Goal: Use online tool/utility: Utilize a website feature to perform a specific function

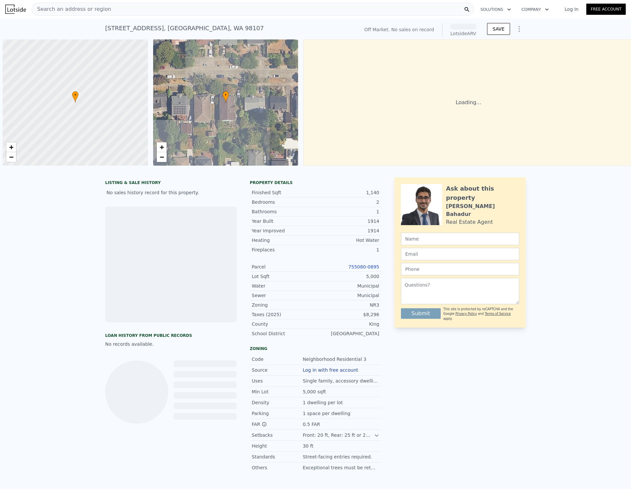
scroll to position [0, 3]
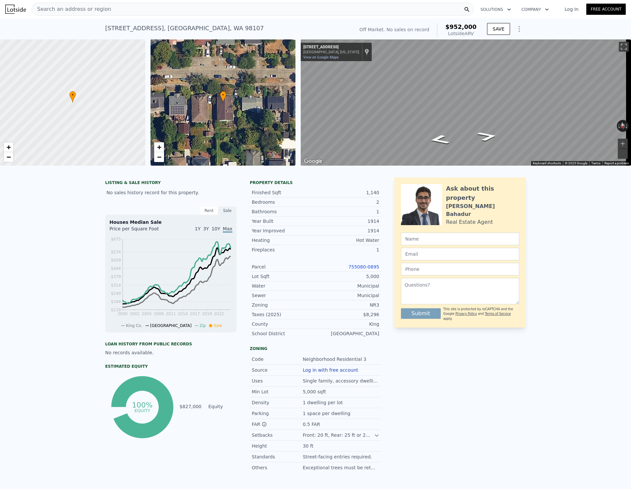
click at [519, 31] on icon "Show Options" at bounding box center [519, 29] width 8 height 8
click at [506, 42] on div "Edit Structure" at bounding box center [489, 45] width 74 height 13
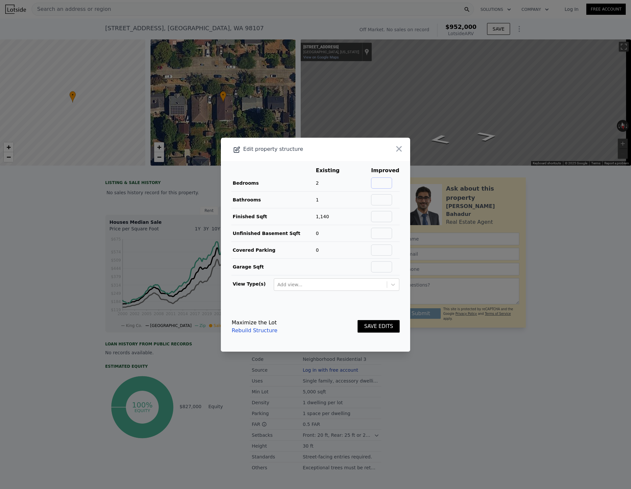
click at [384, 182] on input "text" at bounding box center [381, 182] width 21 height 11
type input "2"
type input "4"
type input "3"
type input "2280"
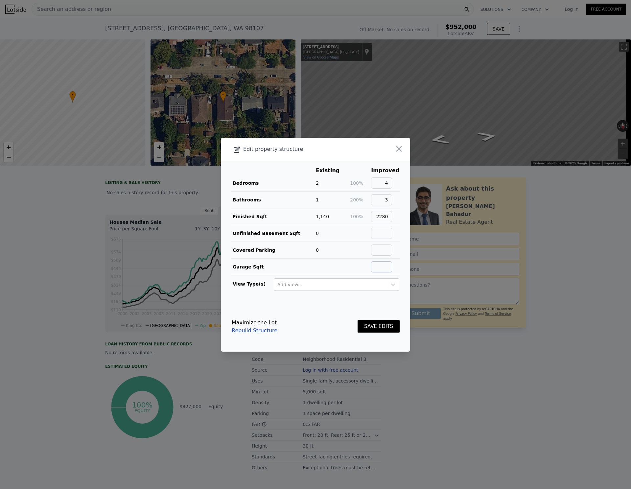
click at [383, 265] on input "text" at bounding box center [381, 266] width 21 height 11
click at [381, 324] on button "SAVE EDITS" at bounding box center [378, 326] width 42 height 13
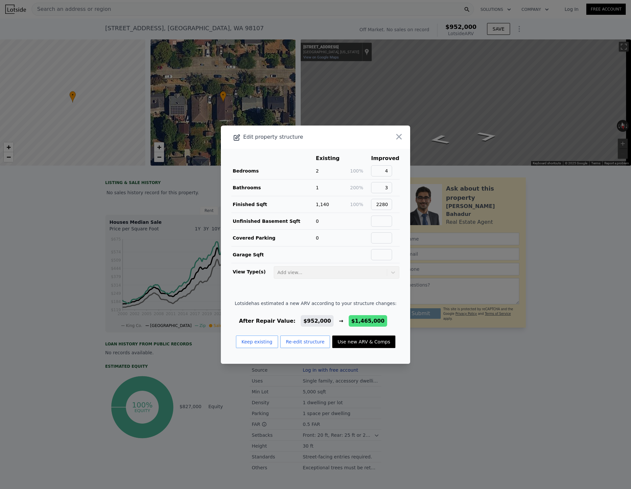
click at [350, 343] on button "Use new ARV & Comps" at bounding box center [363, 341] width 63 height 12
type input "3"
type input "1.5"
type input "3"
type input "1720"
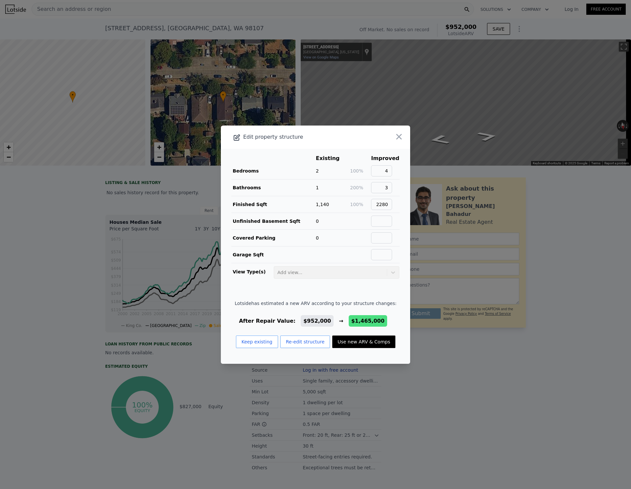
type input "2879"
type input "3420"
type input "6000"
type input "$ 1,465,000"
type input "$ 505,314"
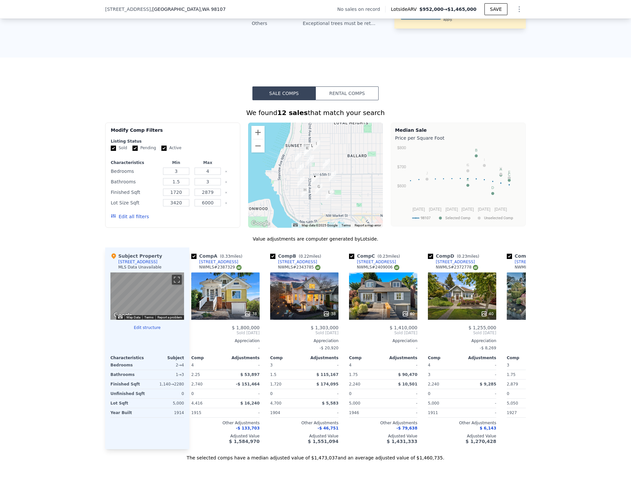
scroll to position [0, 0]
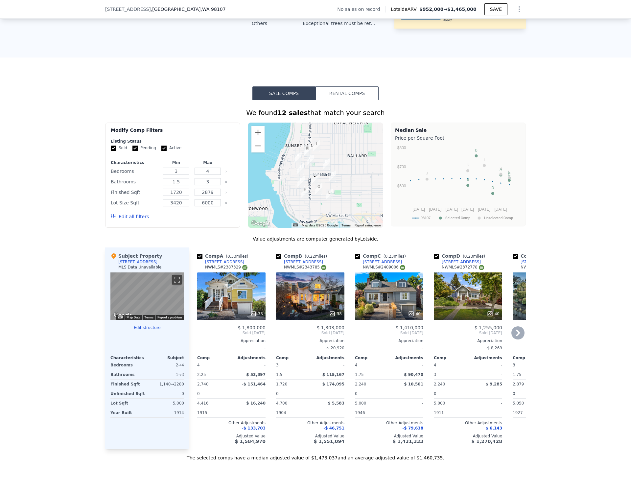
click at [308, 300] on div "38" at bounding box center [310, 295] width 68 height 47
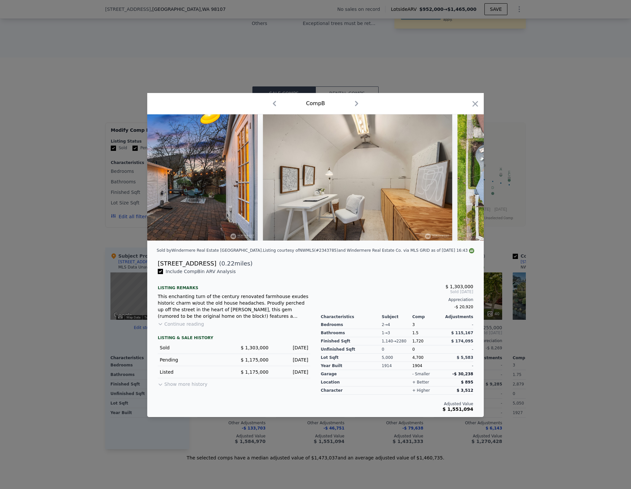
scroll to position [0, 5018]
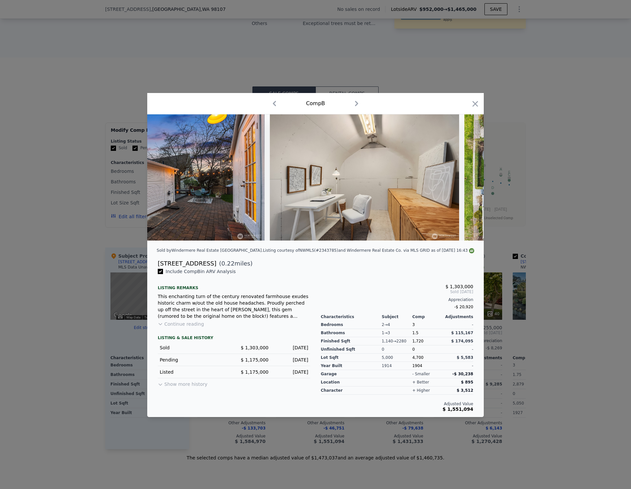
click at [194, 327] on button "Continue reading" at bounding box center [181, 324] width 46 height 7
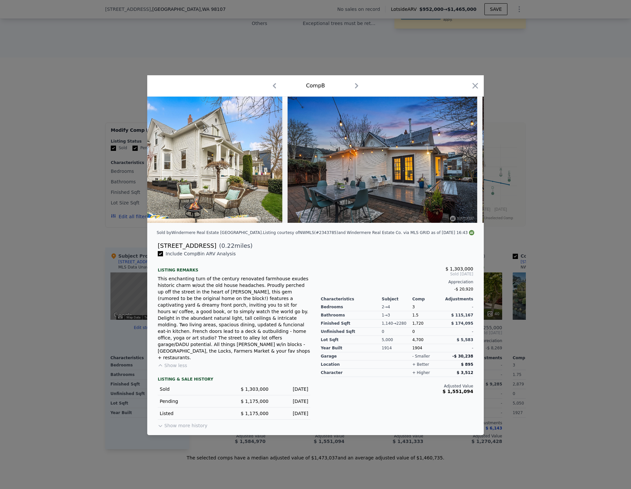
scroll to position [0, 6294]
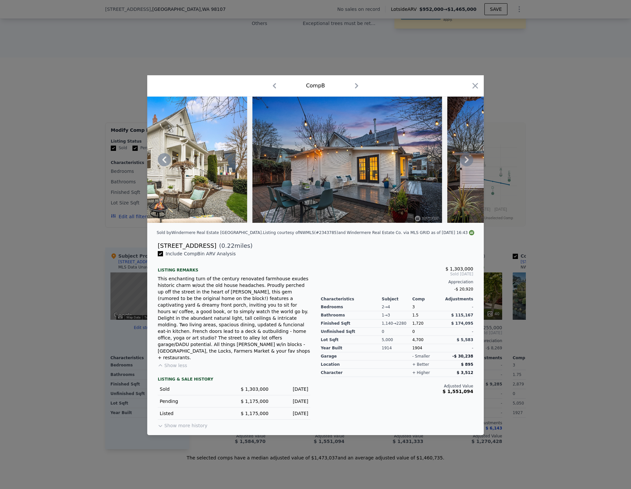
click at [367, 165] on img at bounding box center [346, 160] width 189 height 126
click at [233, 135] on img at bounding box center [152, 160] width 189 height 126
click at [341, 175] on img at bounding box center [346, 160] width 189 height 126
click at [203, 250] on div "[STREET_ADDRESS]" at bounding box center [187, 245] width 58 height 9
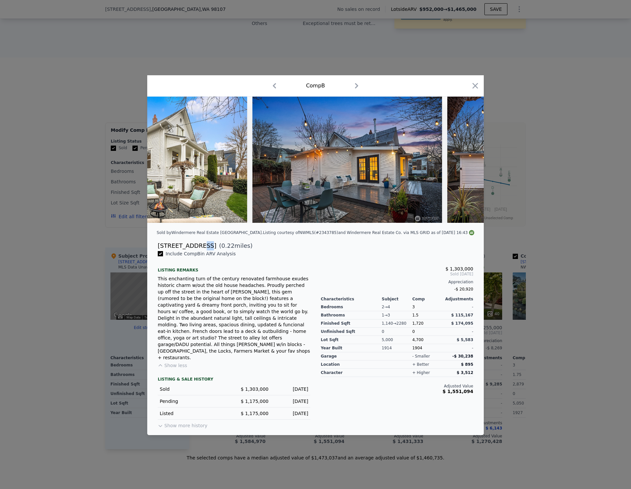
click at [203, 250] on div "[STREET_ADDRESS]" at bounding box center [187, 245] width 58 height 9
copy div "[STREET_ADDRESS]"
click at [536, 116] on div at bounding box center [315, 244] width 631 height 489
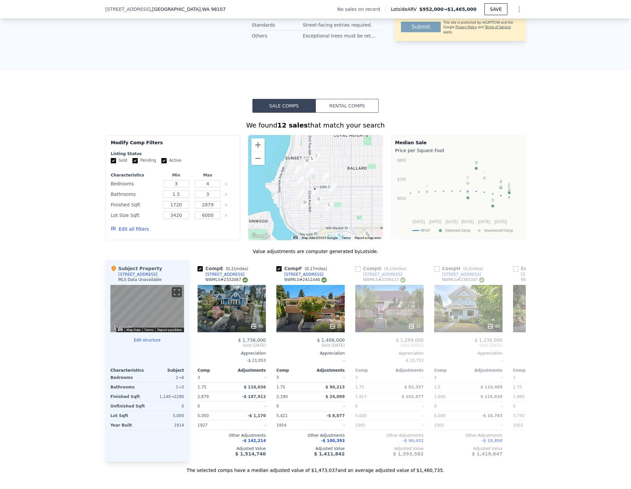
scroll to position [0, 388]
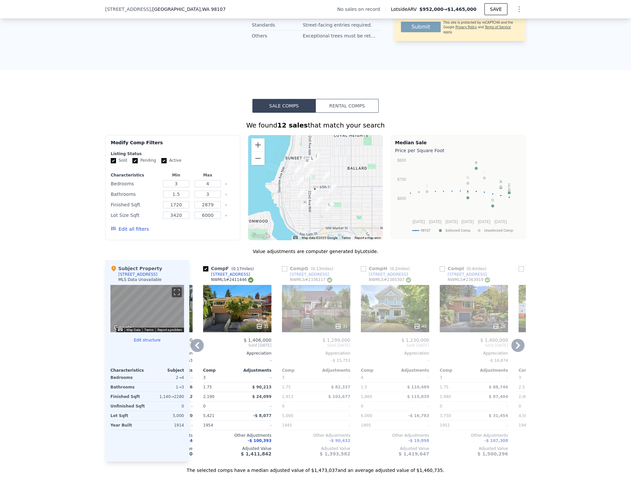
click at [318, 317] on div "31" at bounding box center [316, 308] width 68 height 47
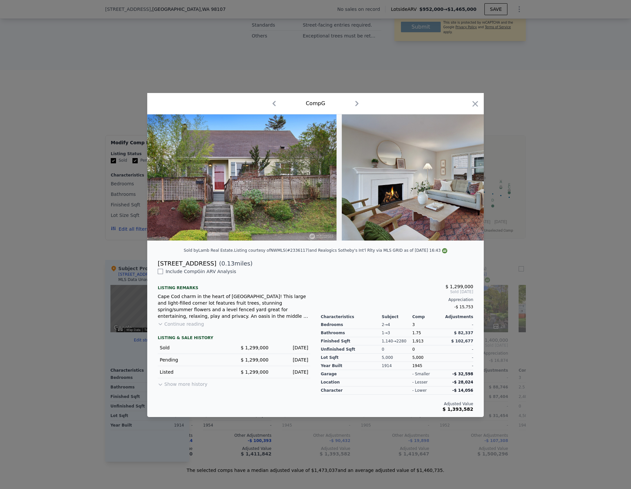
click at [286, 374] on div "[DATE]" at bounding box center [291, 372] width 34 height 7
click at [292, 361] on div "[DATE]" at bounding box center [291, 359] width 34 height 7
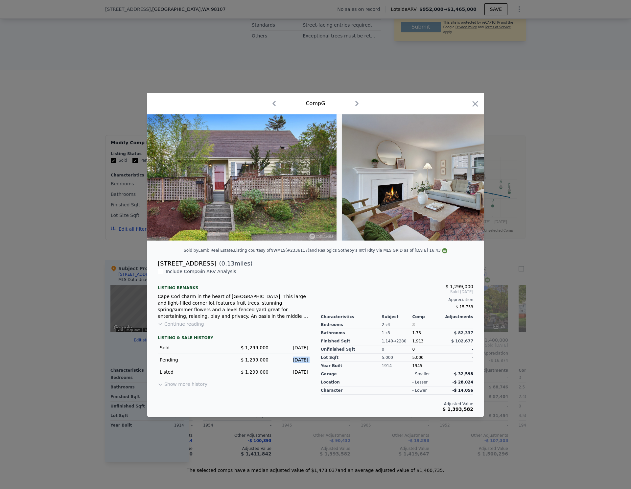
click at [292, 361] on div "[DATE]" at bounding box center [291, 359] width 34 height 7
click at [294, 344] on div "Sold $ 1,299,000 [DATE]" at bounding box center [234, 348] width 152 height 12
click at [275, 330] on div "LISTING & SALE HISTORY Sold $ 1,299,000 [DATE] Pending $ 1,299,000 [DATE] Liste…" at bounding box center [234, 357] width 152 height 61
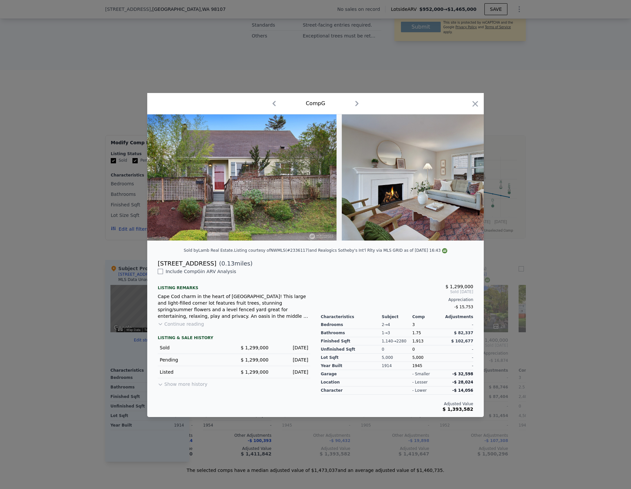
click at [465, 393] on span "-$ 14,056" at bounding box center [462, 390] width 21 height 5
click at [467, 384] on span "-$ 28,024" at bounding box center [462, 382] width 21 height 5
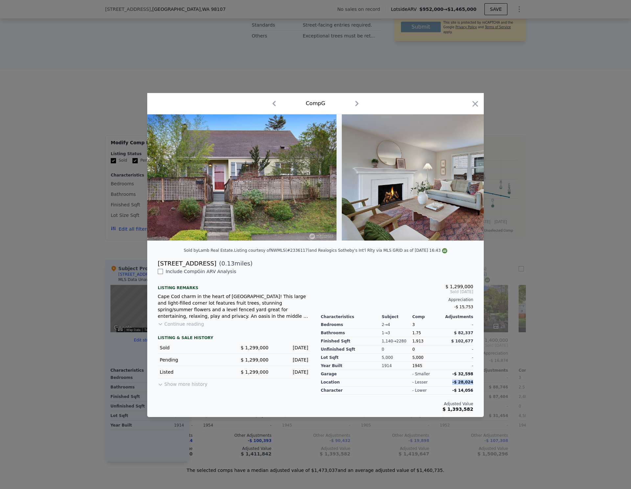
click at [467, 384] on span "-$ 28,024" at bounding box center [462, 382] width 21 height 5
click at [466, 376] on span "-$ 32,598" at bounding box center [462, 374] width 21 height 5
click at [465, 410] on span "$ 1,393,582" at bounding box center [458, 408] width 31 height 5
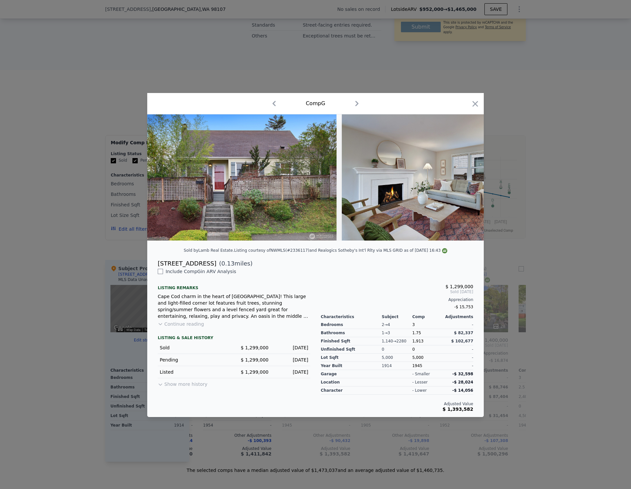
click at [547, 293] on div at bounding box center [315, 244] width 631 height 489
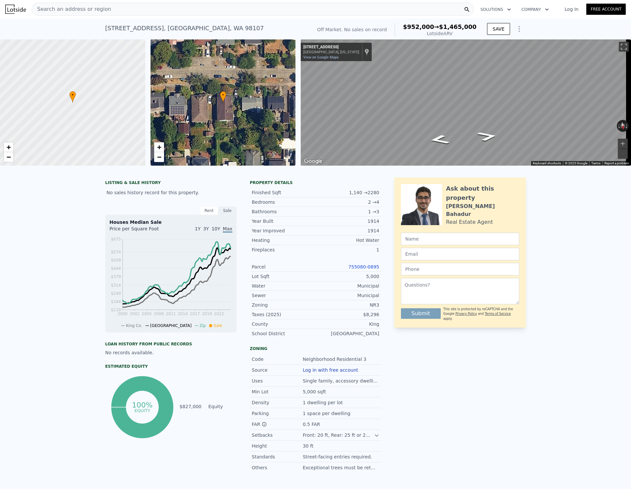
click at [515, 33] on icon "Show Options" at bounding box center [519, 29] width 8 height 8
click at [513, 48] on div "Edit Structure" at bounding box center [489, 45] width 74 height 13
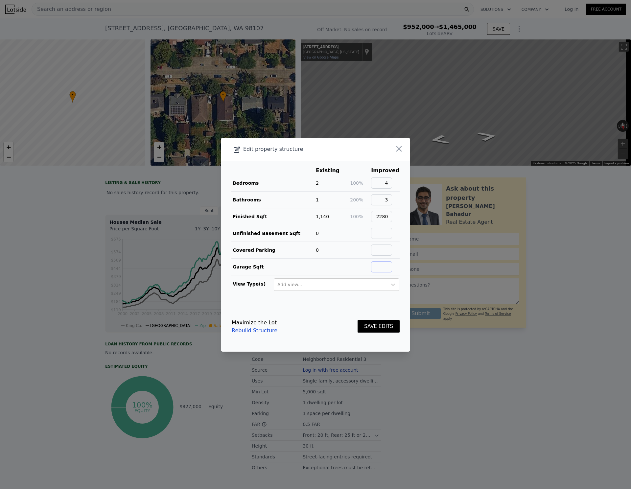
click at [379, 267] on input "text" at bounding box center [381, 266] width 21 height 11
click at [379, 270] on input "text" at bounding box center [381, 266] width 21 height 11
type input "240"
click at [372, 328] on button "SAVE EDITS" at bounding box center [378, 326] width 42 height 13
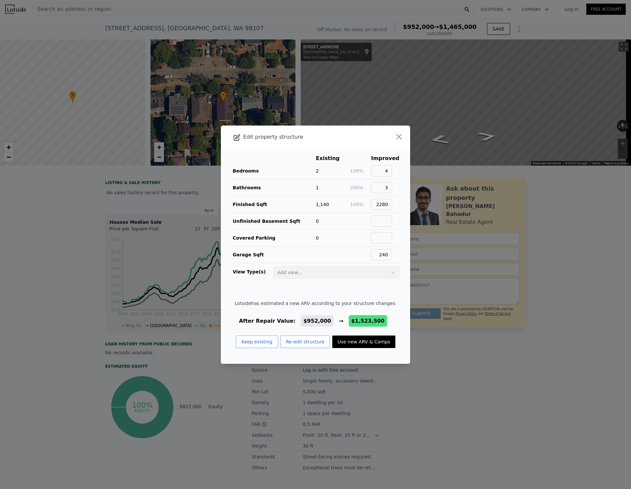
click at [357, 342] on button "Use new ARV & Comps" at bounding box center [363, 341] width 63 height 12
type input "3750"
type input "$ 1,523,500"
type input "$ 559,515"
checkbox input "false"
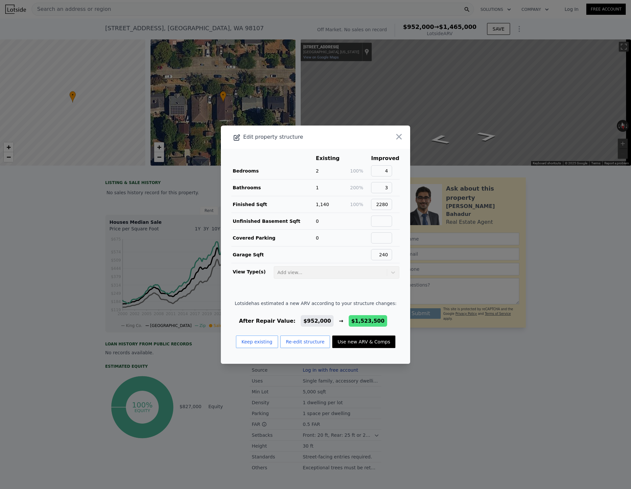
checkbox input "true"
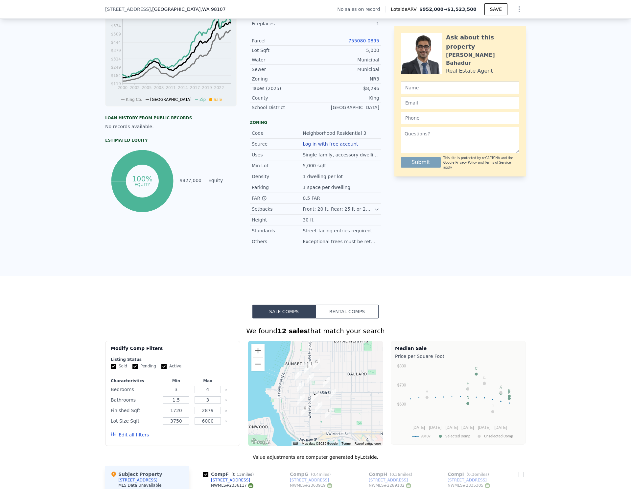
scroll to position [15, 0]
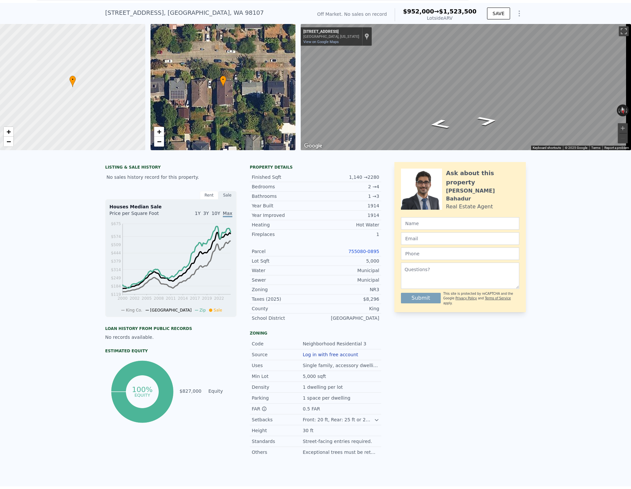
click at [571, 287] on div "LISTING & SALE HISTORY No sales history record for this property. Rent Sale Ren…" at bounding box center [315, 322] width 631 height 330
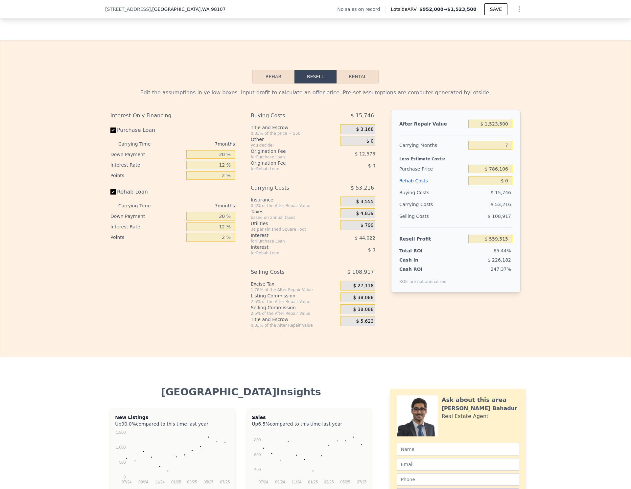
scroll to position [571, 0]
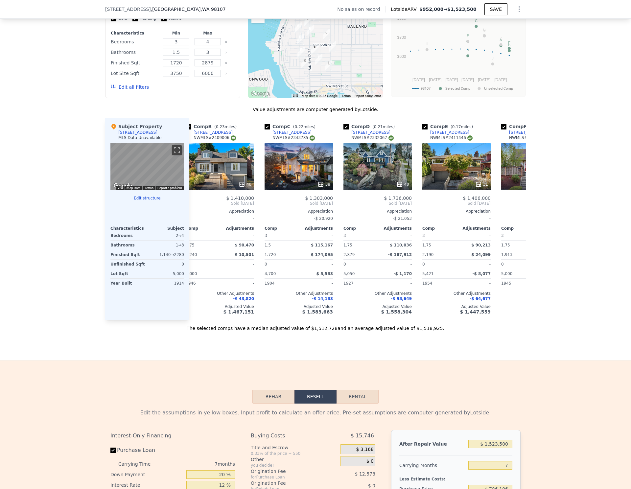
type input "2"
type input "1"
type input "2"
type input "1040"
type input "1580"
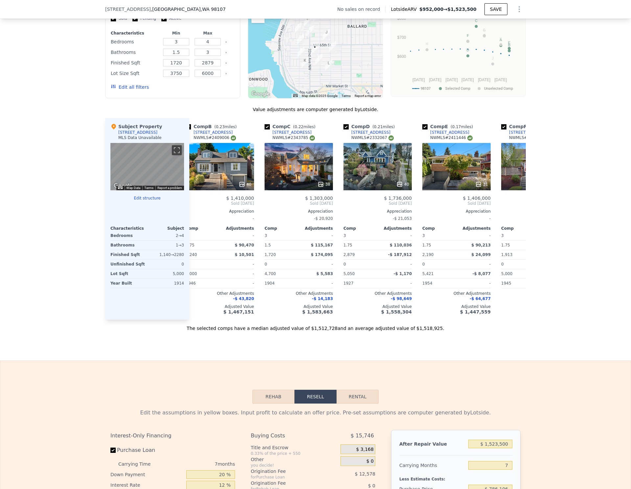
type input "4500"
type input "5400"
type input "$ 952,000"
type input "$ 30,000"
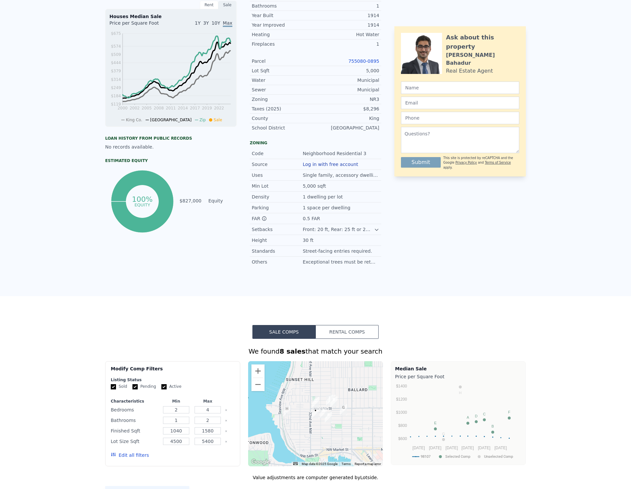
scroll to position [0, 0]
